Goal: Information Seeking & Learning: Learn about a topic

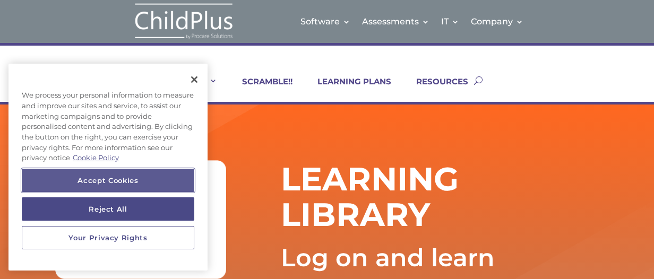
click at [146, 178] on button "Accept Cookies" at bounding box center [108, 180] width 173 height 23
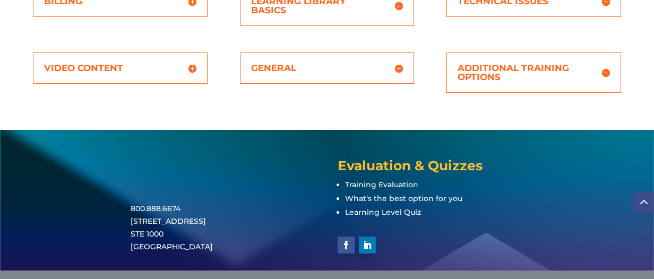
scroll to position [509, 0]
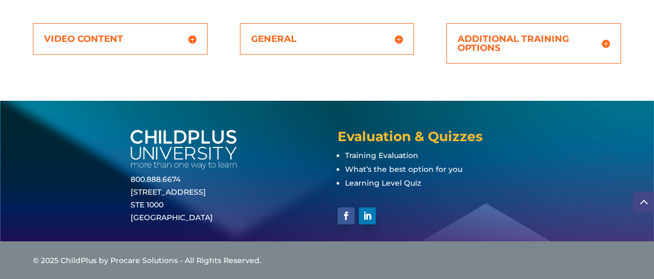
click at [364, 180] on span "Learning Level Quiz" at bounding box center [383, 183] width 76 height 10
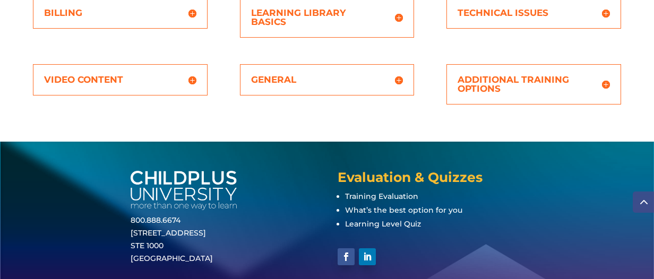
click at [290, 80] on h5 "General" at bounding box center [327, 79] width 152 height 9
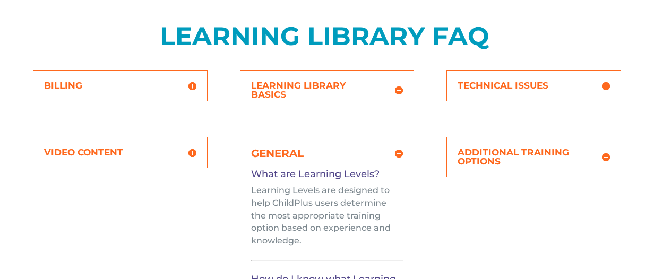
scroll to position [391, 0]
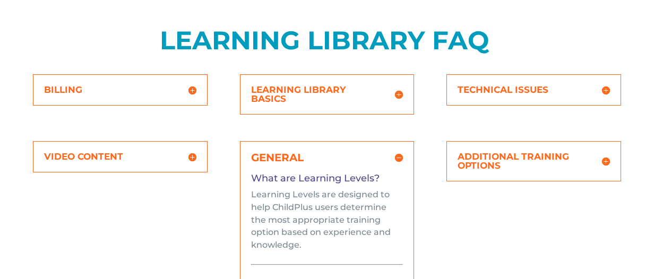
click at [506, 157] on h5 "Additional Training Options" at bounding box center [534, 161] width 152 height 18
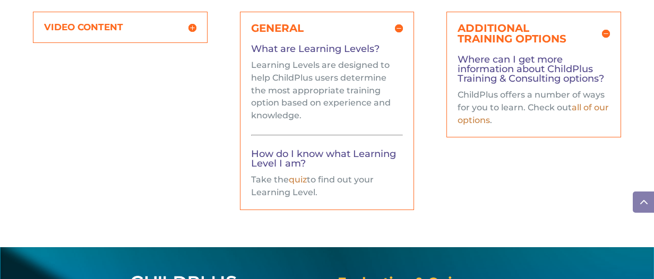
scroll to position [523, 0]
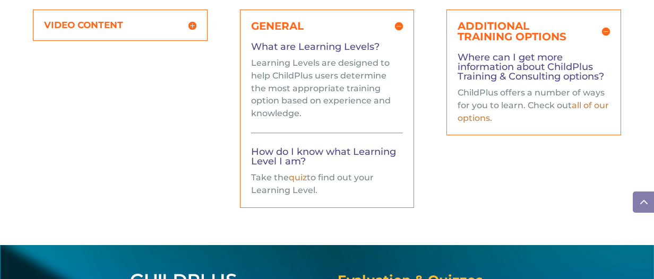
click at [577, 106] on link "all of our options" at bounding box center [533, 111] width 151 height 23
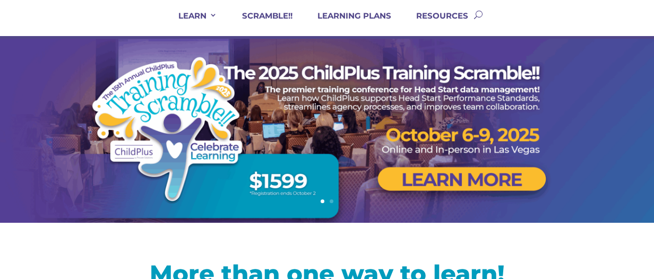
scroll to position [88, 0]
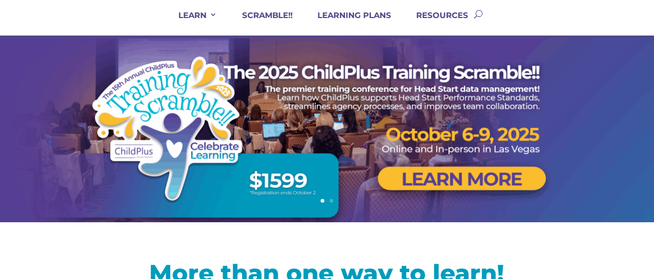
click at [641, 126] on link "Next" at bounding box center [653, 129] width 25 height 25
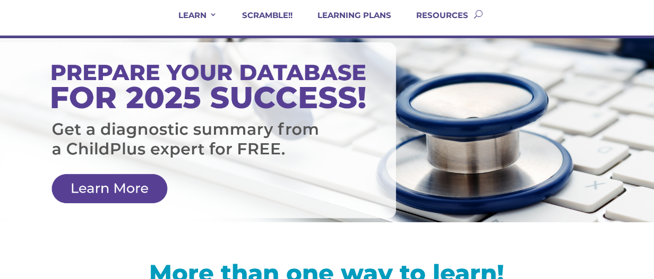
click at [641, 125] on link "Next" at bounding box center [653, 129] width 25 height 25
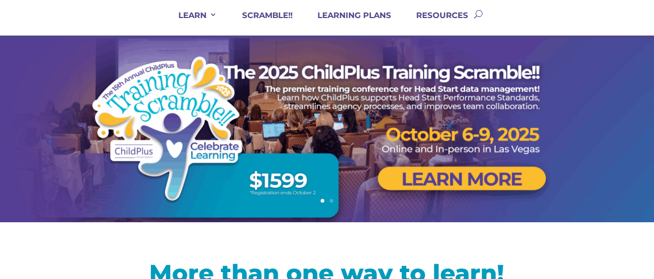
click at [469, 175] on div at bounding box center [327, 130] width 576 height 184
